Goal: Browse casually: Explore the website without a specific task or goal

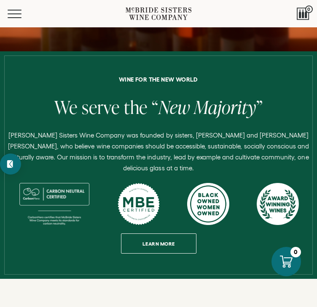
scroll to position [295, 0]
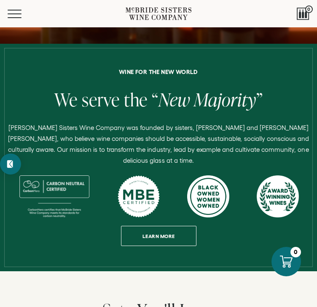
click at [177, 12] on icon at bounding box center [158, 14] width 66 height 18
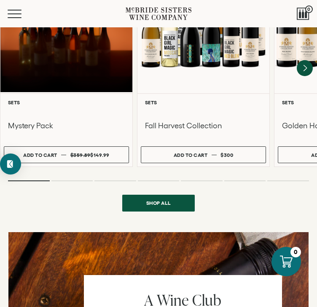
scroll to position [631, 0]
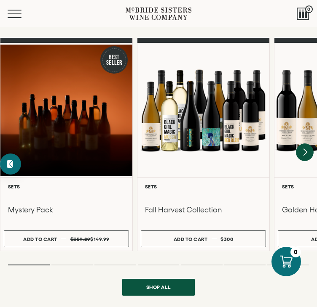
click at [304, 153] on icon "Next" at bounding box center [304, 152] width 3 height 7
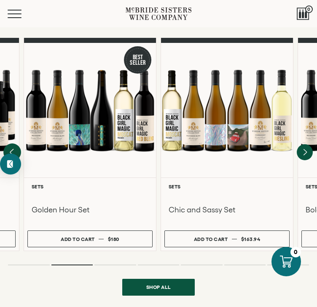
click at [13, 149] on icon "Previous" at bounding box center [12, 153] width 18 height 18
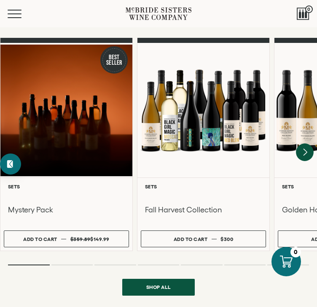
click at [308, 151] on icon "Next" at bounding box center [305, 153] width 18 height 18
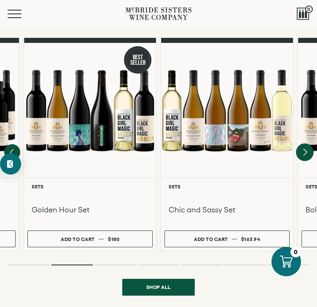
click at [308, 151] on icon "Next" at bounding box center [305, 153] width 18 height 18
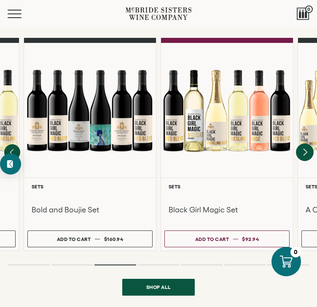
click at [308, 151] on icon "Next" at bounding box center [305, 153] width 18 height 18
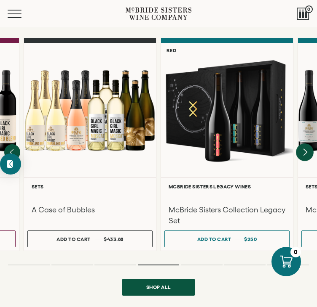
click at [308, 151] on icon "Next" at bounding box center [305, 153] width 18 height 18
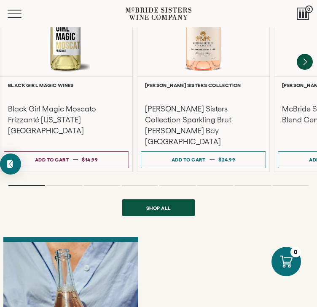
scroll to position [1642, 0]
